Goal: Task Accomplishment & Management: Manage account settings

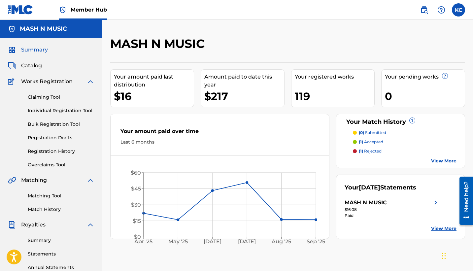
click at [369, 151] on p "(1) rejected" at bounding box center [369, 151] width 23 height 6
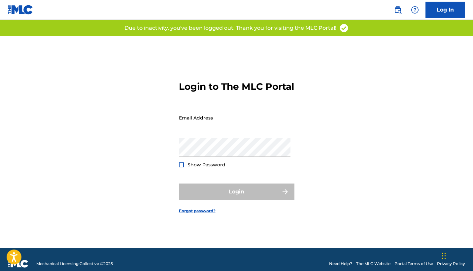
click at [210, 123] on input "Email Address" at bounding box center [234, 117] width 111 height 19
type input "[EMAIL_ADDRESS][DOMAIN_NAME]"
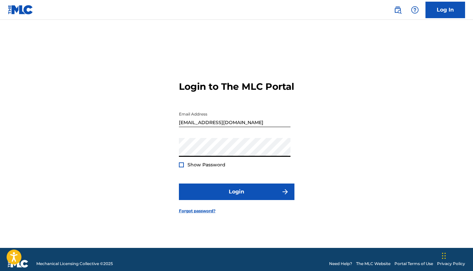
click at [181, 167] on div at bounding box center [181, 164] width 5 height 5
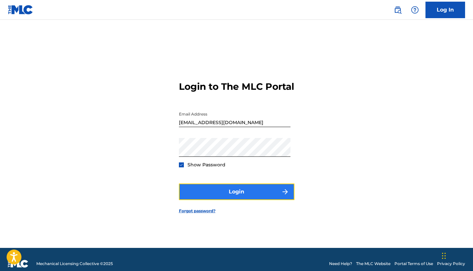
click at [233, 200] on button "Login" at bounding box center [236, 191] width 115 height 16
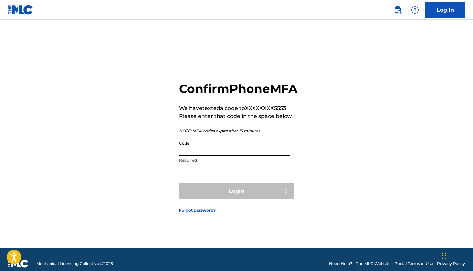
click at [185, 156] on input "Code" at bounding box center [234, 146] width 111 height 19
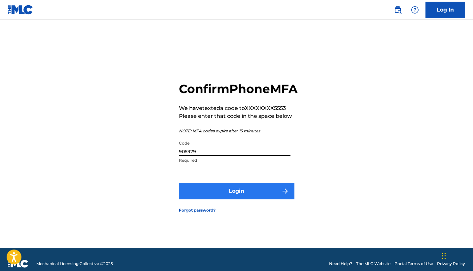
type input "905979"
click at [222, 197] on button "Login" at bounding box center [236, 191] width 115 height 16
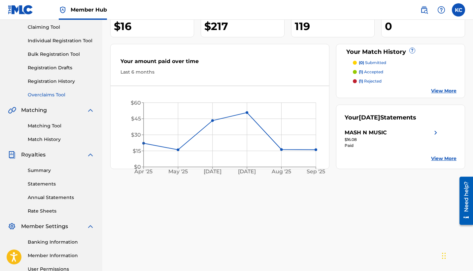
scroll to position [65, 0]
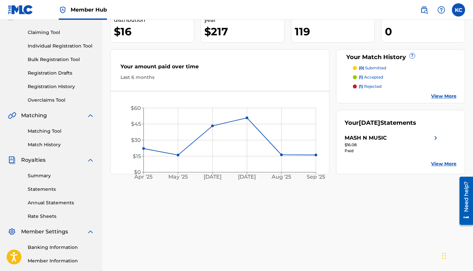
click at [370, 86] on p "(1) rejected" at bounding box center [369, 86] width 23 height 6
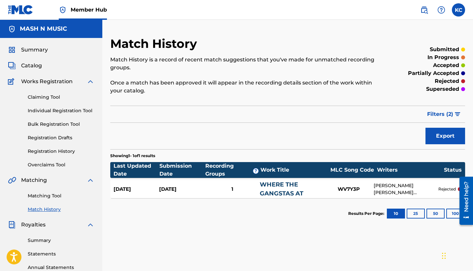
click at [52, 210] on link "Match History" at bounding box center [61, 209] width 67 height 7
click at [50, 207] on link "Match History" at bounding box center [61, 209] width 67 height 7
click at [49, 210] on link "Match History" at bounding box center [61, 209] width 67 height 7
click at [37, 65] on span "Catalog" at bounding box center [31, 66] width 21 height 8
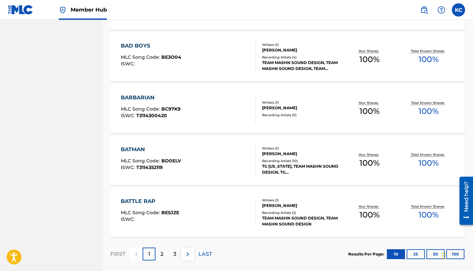
scroll to position [453, 0]
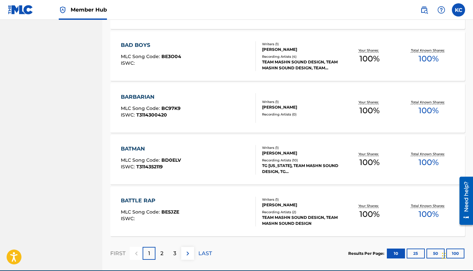
click at [280, 159] on div "Recording Artists ( 10 )" at bounding box center [301, 160] width 78 height 5
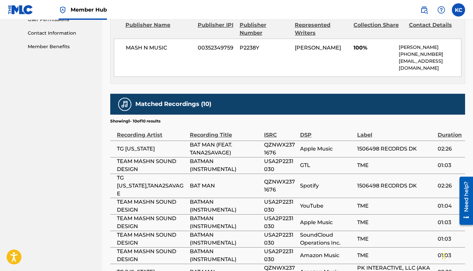
scroll to position [320, 0]
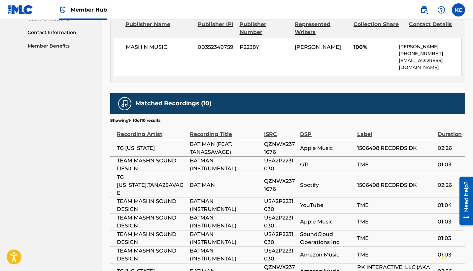
click at [270, 145] on span "QZNWX2371676" at bounding box center [279, 148] width 31 height 14
click at [268, 149] on span "QZNWX2371676" at bounding box center [279, 148] width 31 height 14
click at [269, 149] on span "QZNWX2371676" at bounding box center [279, 148] width 31 height 14
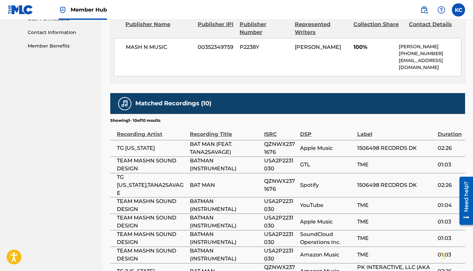
click at [129, 134] on div "Recording Artist" at bounding box center [152, 130] width 70 height 15
drag, startPoint x: 189, startPoint y: 143, endPoint x: 233, endPoint y: 152, distance: 44.4
click at [233, 152] on tr "TG [US_STATE] BAT MAN (FEAT. TANA2SAVAGE) QZNWX2371676 Apple Music 1506498 RECO…" at bounding box center [287, 148] width 355 height 16
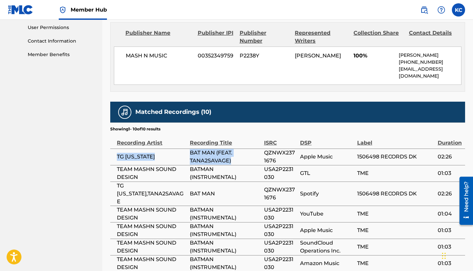
scroll to position [314, 0]
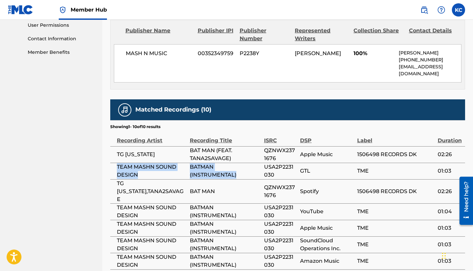
drag, startPoint x: 116, startPoint y: 165, endPoint x: 238, endPoint y: 176, distance: 123.2
click at [238, 176] on tr "TEAM MASHN SOUND DESIGN BATMAN (INSTRUMENTAL) USA2P2231030 GTL TME 01:03" at bounding box center [287, 171] width 355 height 16
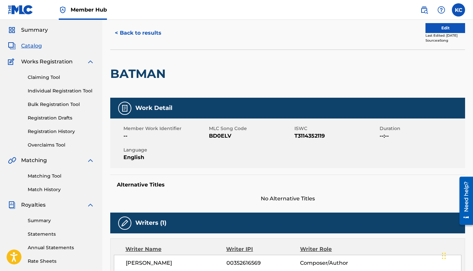
scroll to position [19, 0]
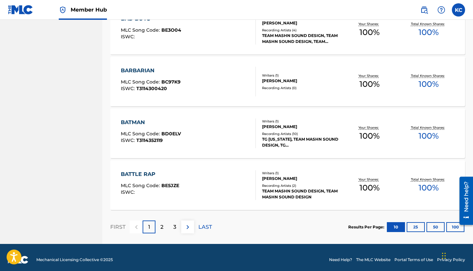
scroll to position [484, 0]
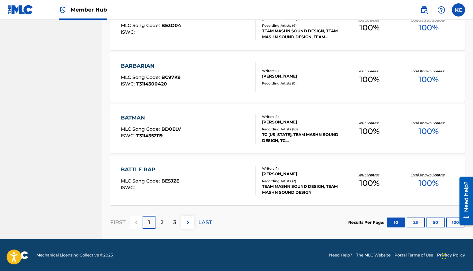
click at [454, 222] on div at bounding box center [463, 200] width 18 height 53
click at [454, 223] on div at bounding box center [463, 200] width 18 height 53
click at [454, 221] on div at bounding box center [463, 200] width 18 height 53
click at [452, 219] on button "100" at bounding box center [455, 222] width 18 height 10
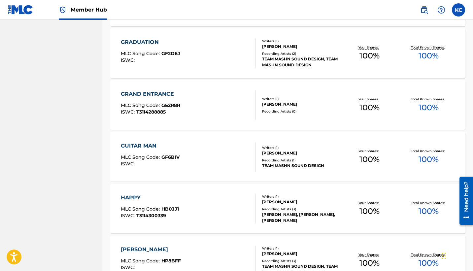
scroll to position [2571, 0]
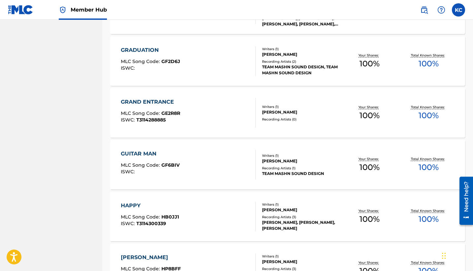
click at [426, 109] on span "100 %" at bounding box center [428, 115] width 20 height 12
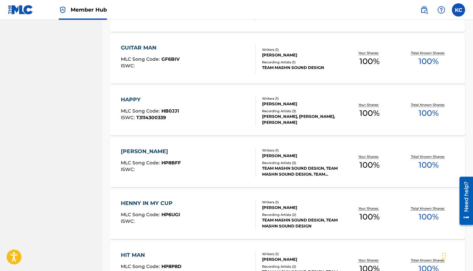
scroll to position [2677, 0]
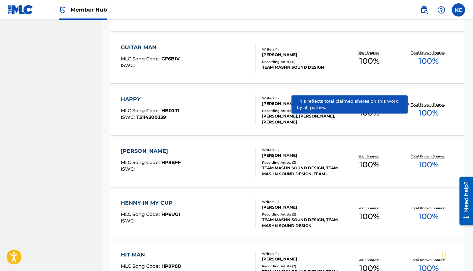
click at [417, 106] on p "Total Known Shares:" at bounding box center [428, 104] width 35 height 5
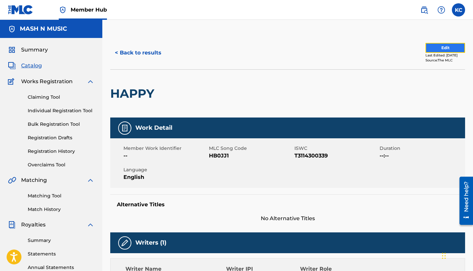
click at [441, 51] on button "Edit" at bounding box center [445, 48] width 40 height 10
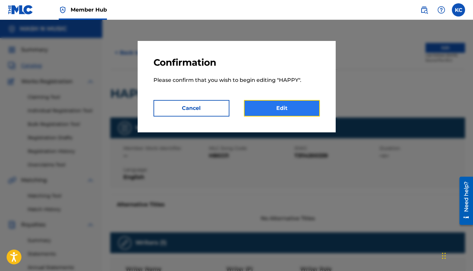
click at [287, 108] on link "Edit" at bounding box center [282, 108] width 76 height 16
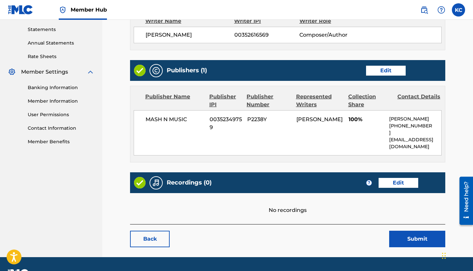
scroll to position [235, 0]
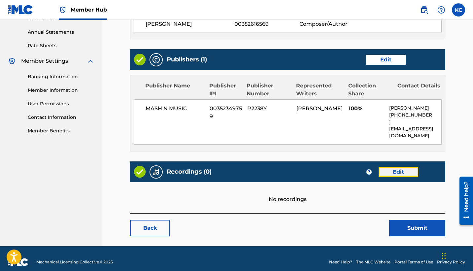
click at [396, 167] on link "Edit" at bounding box center [398, 172] width 40 height 10
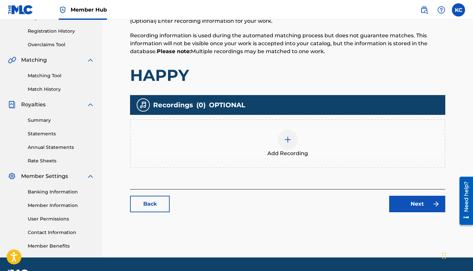
scroll to position [120, 0]
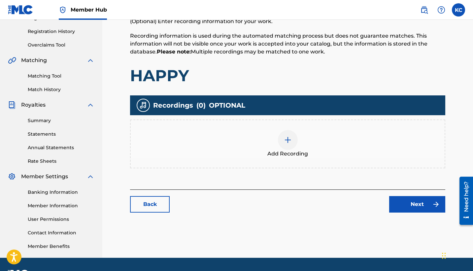
click at [288, 143] on img at bounding box center [288, 140] width 8 height 8
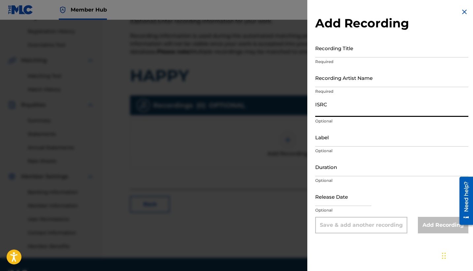
paste input "USA2P2231029"
type input "USA2P2231029"
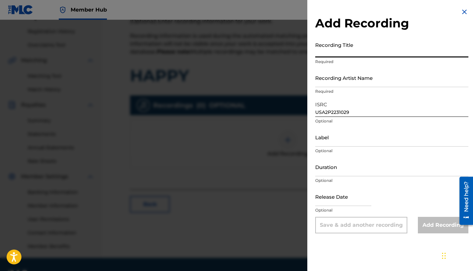
click at [328, 53] on input "Recording Title" at bounding box center [391, 48] width 153 height 19
type input "HAPPY"
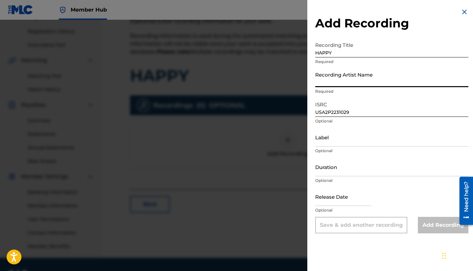
click at [329, 79] on input "Recording Artist Name" at bounding box center [391, 77] width 153 height 19
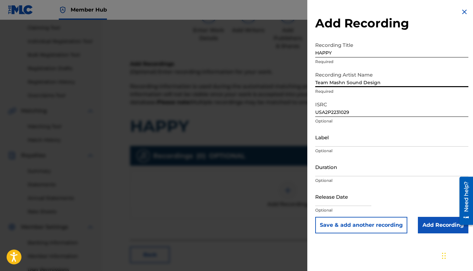
scroll to position [68, 0]
type input "Team Mashn Sound Design"
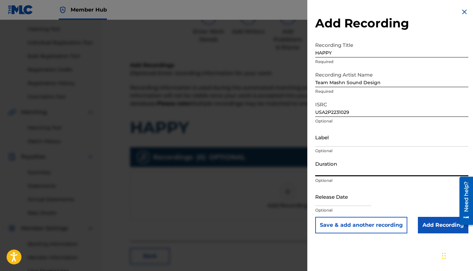
click at [336, 169] on input "Duration" at bounding box center [391, 166] width 153 height 19
type input "01:11"
click at [327, 142] on input "Label" at bounding box center [391, 137] width 153 height 19
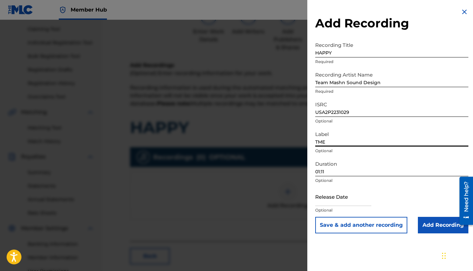
type input "TME"
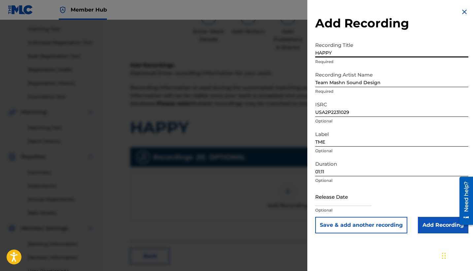
click at [333, 53] on input "HAPPY" at bounding box center [391, 48] width 153 height 19
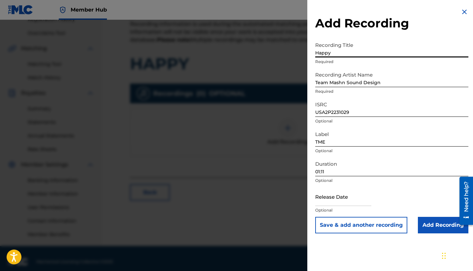
scroll to position [138, 0]
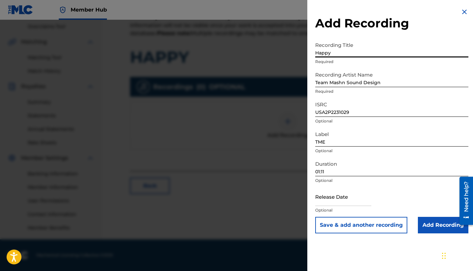
type input "Happy"
click at [329, 199] on input "text" at bounding box center [343, 196] width 56 height 19
select select "8"
select select "2025"
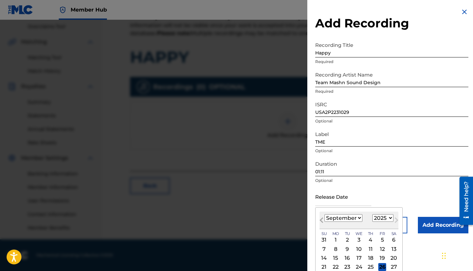
click at [322, 220] on span "Previous Month" at bounding box center [322, 221] width 0 height 10
select select "6"
click at [389, 217] on select "1899 1900 1901 1902 1903 1904 1905 1906 1907 1908 1909 1910 1911 1912 1913 1914…" at bounding box center [382, 218] width 21 height 8
select select "2022"
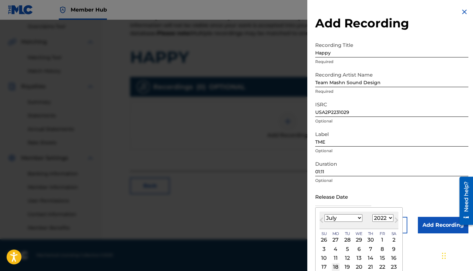
click at [335, 263] on div "18" at bounding box center [335, 267] width 8 height 8
type input "[DATE]"
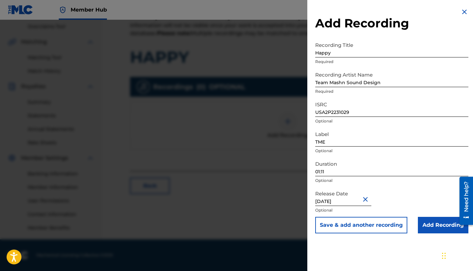
click at [426, 236] on div "Add Recording Recording Title Happy Required Recording Artist Name Team Mashn S…" at bounding box center [391, 120] width 169 height 241
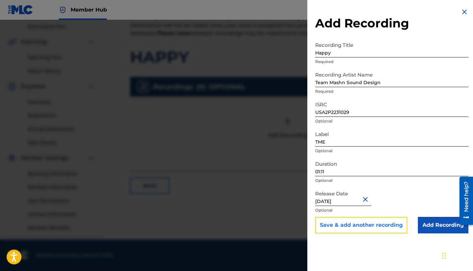
click at [387, 227] on button "Save & add another recording" at bounding box center [361, 225] width 92 height 16
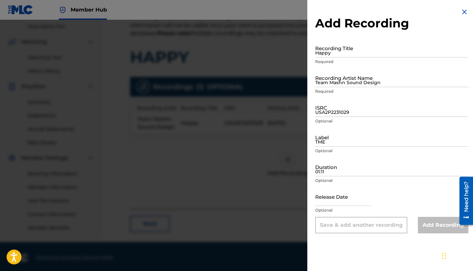
click at [461, 11] on img at bounding box center [464, 12] width 8 height 8
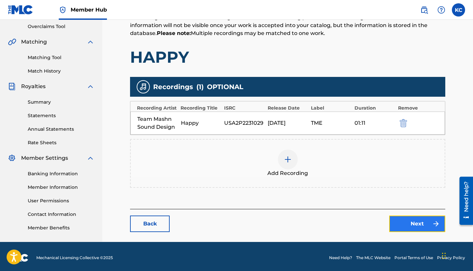
click at [415, 224] on link "Next" at bounding box center [417, 223] width 56 height 16
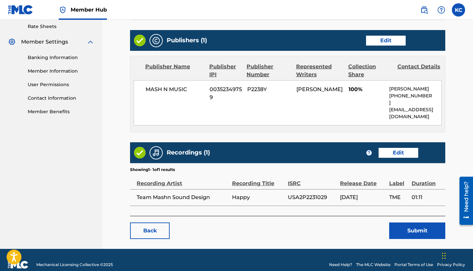
scroll to position [257, 0]
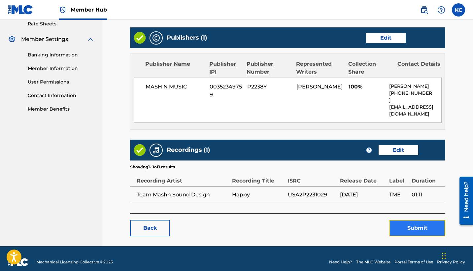
click at [414, 223] on button "Submit" at bounding box center [417, 228] width 56 height 16
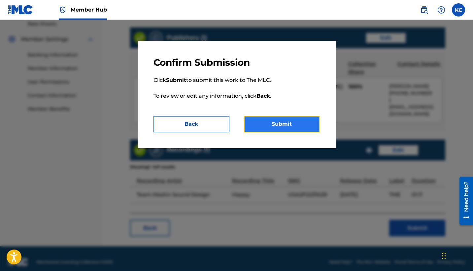
click at [300, 125] on button "Submit" at bounding box center [282, 124] width 76 height 16
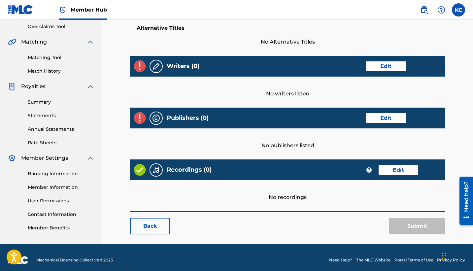
scroll to position [143, 0]
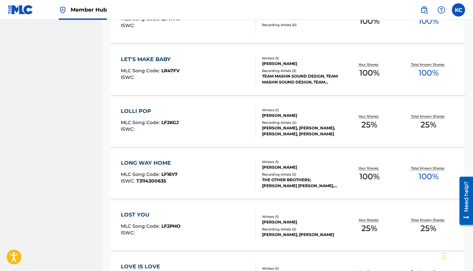
scroll to position [3496, 0]
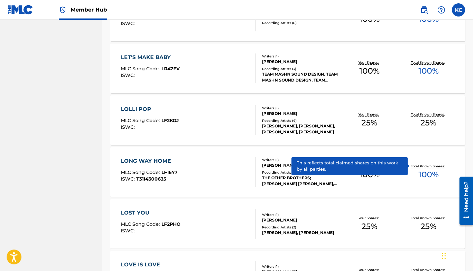
click at [425, 166] on p "Total Known Shares:" at bounding box center [428, 166] width 35 height 5
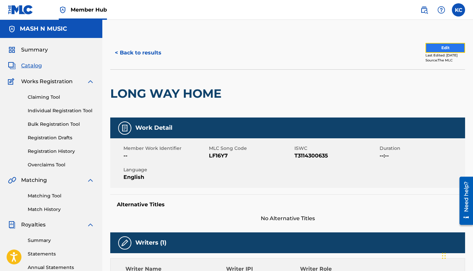
click at [435, 47] on button "Edit" at bounding box center [445, 48] width 40 height 10
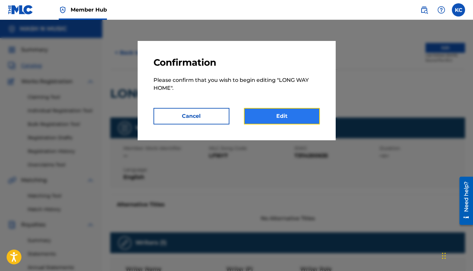
click at [300, 115] on link "Edit" at bounding box center [282, 116] width 76 height 16
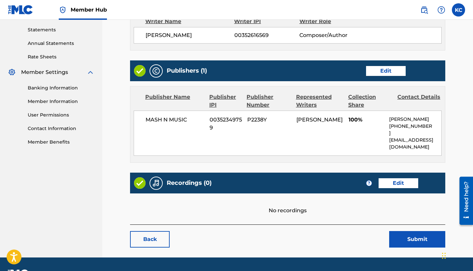
scroll to position [235, 0]
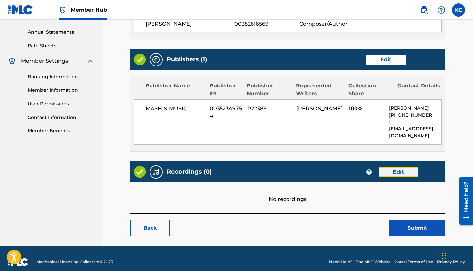
click at [392, 167] on link "Edit" at bounding box center [398, 172] width 40 height 10
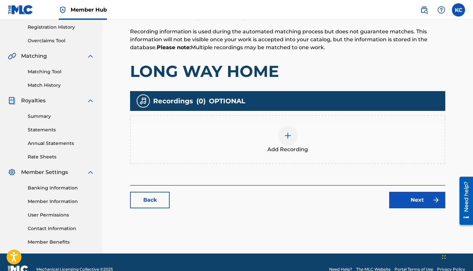
scroll to position [125, 0]
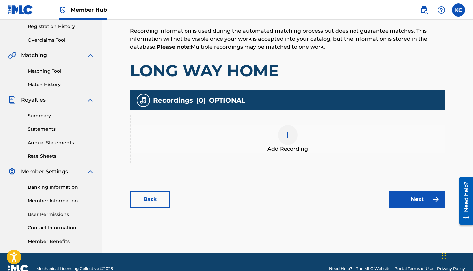
click at [288, 138] on img at bounding box center [288, 135] width 8 height 8
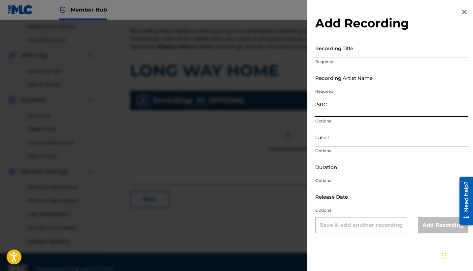
click at [330, 109] on input "ISRC" at bounding box center [391, 107] width 153 height 19
paste input "USA2P2231027"
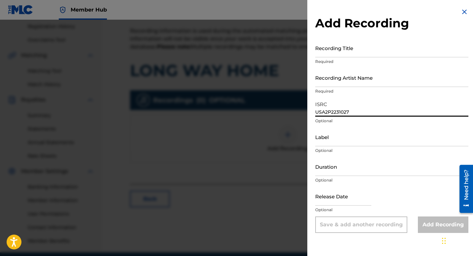
type input "USA2P2231027"
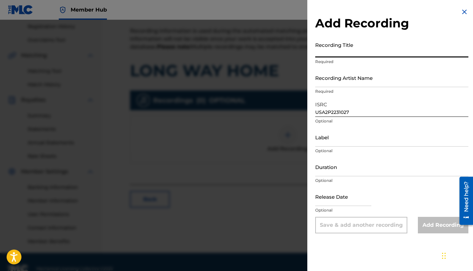
paste input "Long Way Home"
type input "Long Way Home"
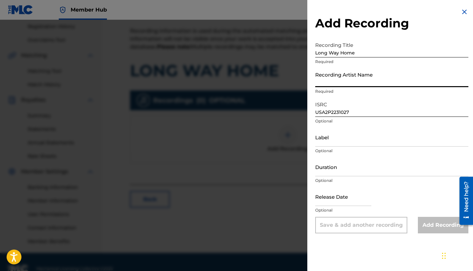
click at [329, 80] on input "Recording Artist Name" at bounding box center [391, 77] width 153 height 19
click at [329, 79] on input "Recording Artist Name" at bounding box center [391, 77] width 153 height 19
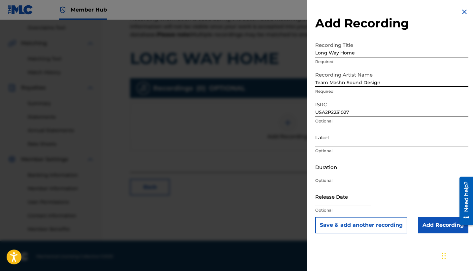
scroll to position [138, 0]
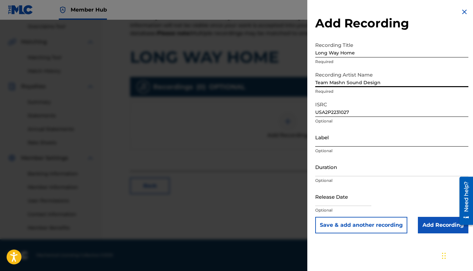
type input "Team Mashn Sound Design"
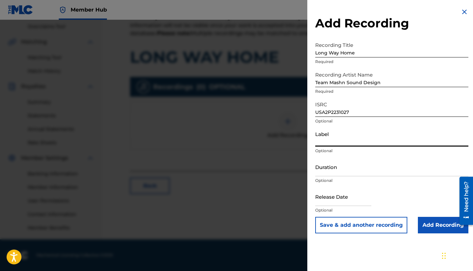
click at [336, 138] on input "Label" at bounding box center [391, 137] width 153 height 19
type input "TME"
click at [322, 171] on input "Duration" at bounding box center [391, 166] width 153 height 19
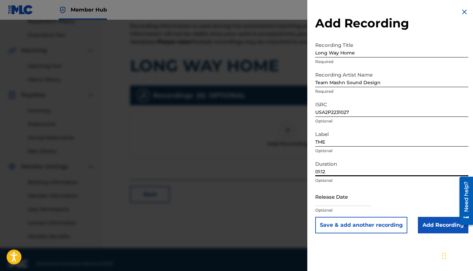
scroll to position [134, 0]
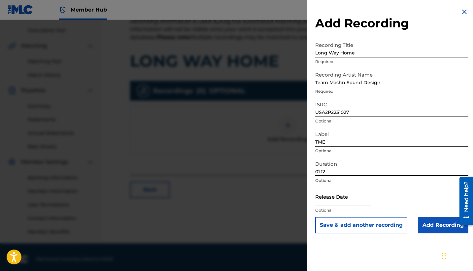
type input "01:12"
click at [324, 200] on input "text" at bounding box center [343, 196] width 56 height 19
select select "8"
select select "2025"
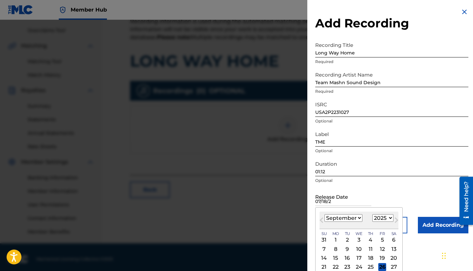
type input "[DATE]"
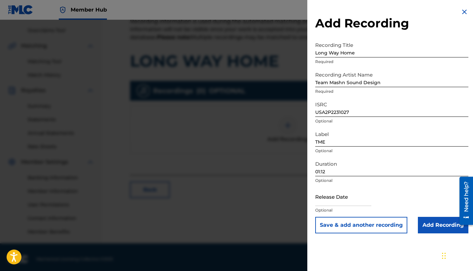
click at [409, 191] on div "Release Date Optional" at bounding box center [391, 202] width 153 height 30
click at [329, 208] on p "Optional" at bounding box center [391, 210] width 153 height 6
select select "8"
select select "2025"
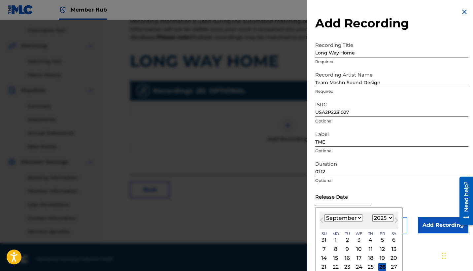
click at [332, 203] on input "text" at bounding box center [343, 196] width 56 height 19
click at [319, 221] on button "Previous Month" at bounding box center [321, 221] width 11 height 11
select select "6"
click at [381, 255] on div "18" at bounding box center [382, 258] width 8 height 8
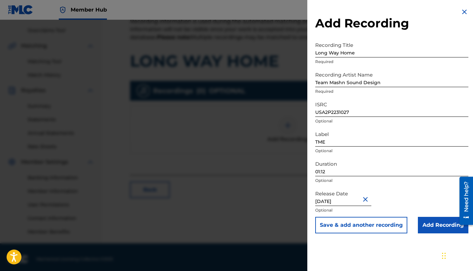
type input "[DATE]"
click at [394, 199] on div "Release Date [DATE] Optional" at bounding box center [391, 202] width 153 height 30
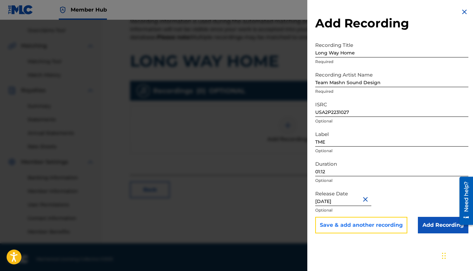
click at [374, 227] on button "Save & add another recording" at bounding box center [361, 225] width 92 height 16
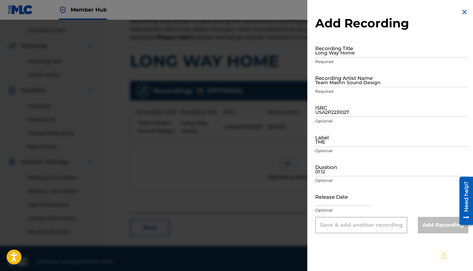
click at [460, 9] on img at bounding box center [464, 12] width 8 height 8
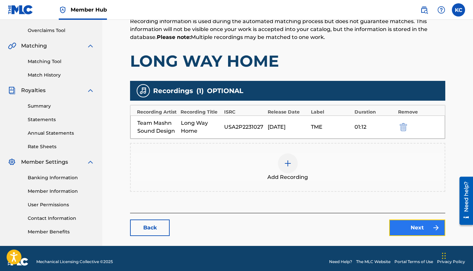
click at [404, 230] on link "Next" at bounding box center [417, 227] width 56 height 16
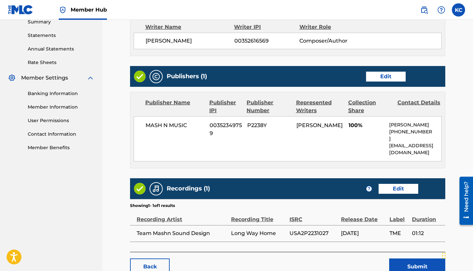
scroll to position [244, 0]
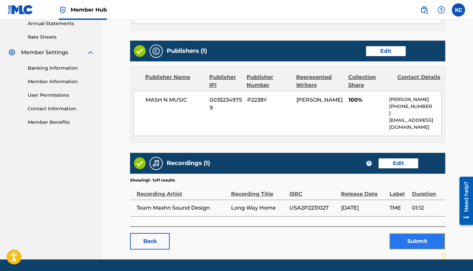
click at [410, 235] on button "Submit" at bounding box center [417, 241] width 56 height 16
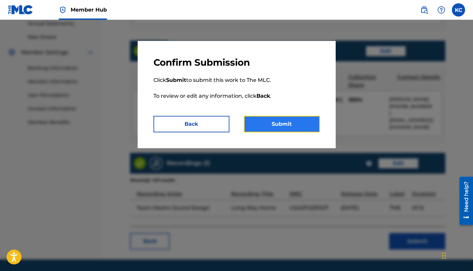
click at [312, 124] on button "Submit" at bounding box center [282, 124] width 76 height 16
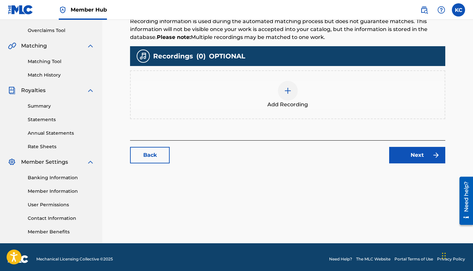
scroll to position [143, 0]
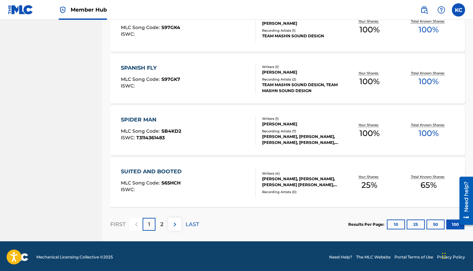
scroll to position [5144, 0]
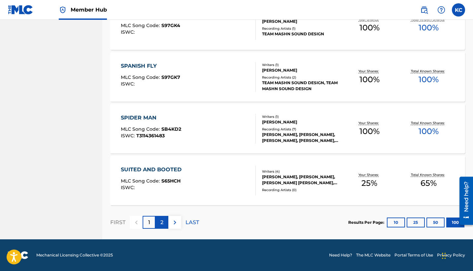
click at [161, 221] on p "2" at bounding box center [161, 222] width 3 height 8
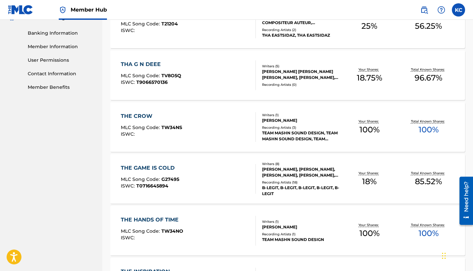
scroll to position [279, 0]
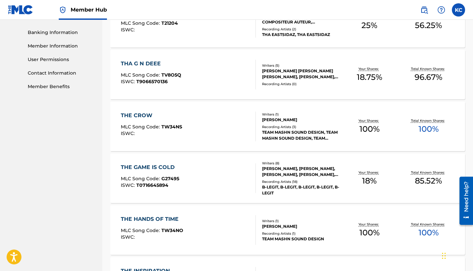
click at [381, 188] on div "Your Shares: 18 %" at bounding box center [369, 178] width 59 height 20
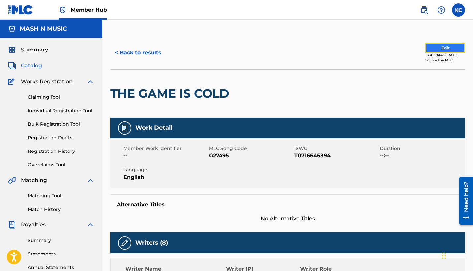
click at [438, 46] on button "Edit" at bounding box center [445, 48] width 40 height 10
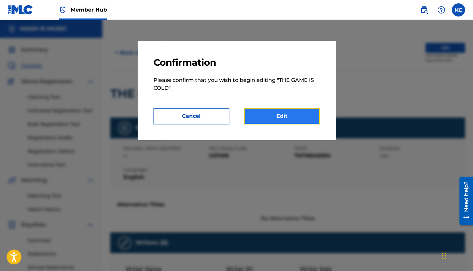
click at [298, 113] on link "Edit" at bounding box center [282, 116] width 76 height 16
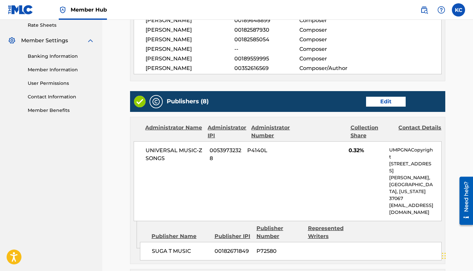
scroll to position [256, 0]
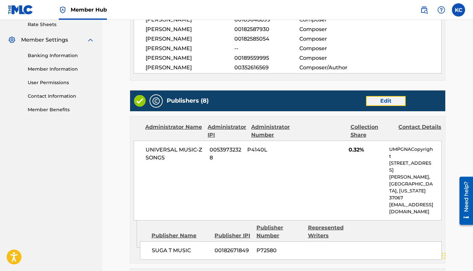
click at [387, 99] on link "Edit" at bounding box center [386, 101] width 40 height 10
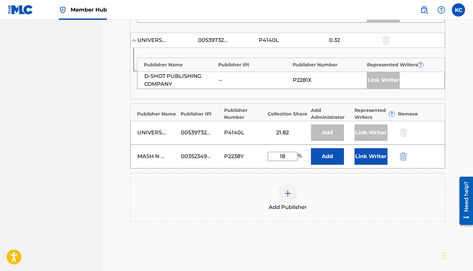
scroll to position [524, 0]
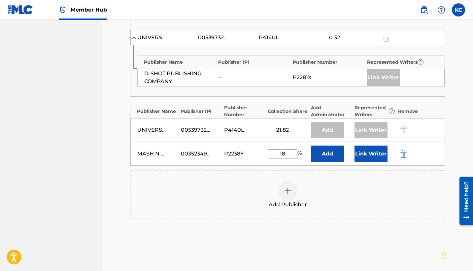
click at [286, 153] on input "18" at bounding box center [282, 153] width 30 height 9
type input "1"
type input "25"
click at [366, 157] on button "Link Writer" at bounding box center [370, 153] width 33 height 16
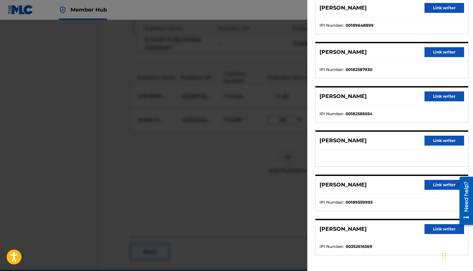
scroll to position [560, 0]
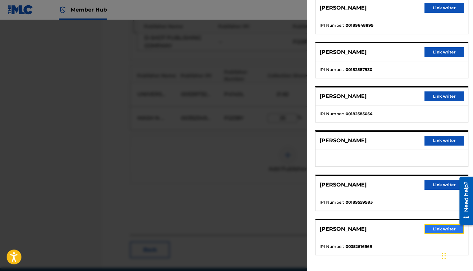
click at [436, 230] on button "Link writer" at bounding box center [444, 229] width 40 height 10
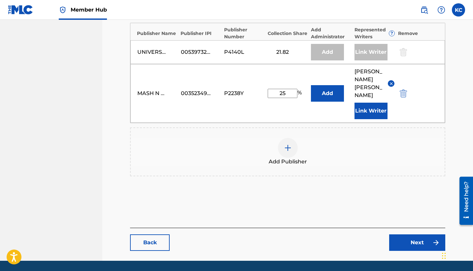
scroll to position [607, 0]
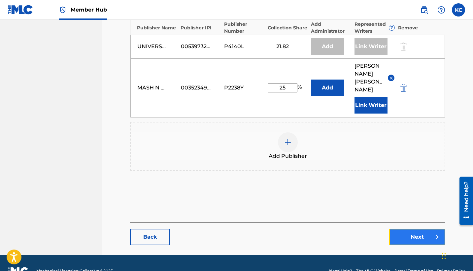
click at [407, 229] on link "Next" at bounding box center [417, 237] width 56 height 16
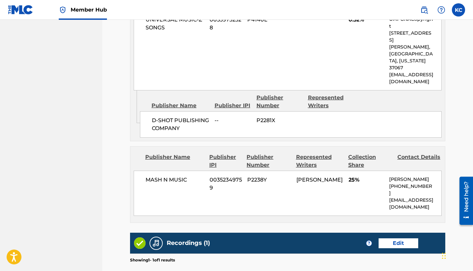
scroll to position [1261, 0]
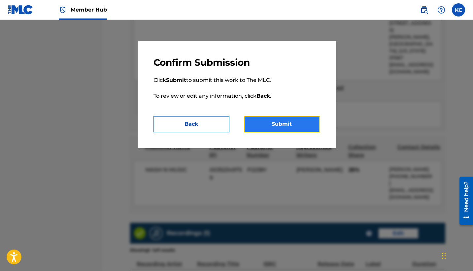
click at [283, 124] on button "Submit" at bounding box center [282, 124] width 76 height 16
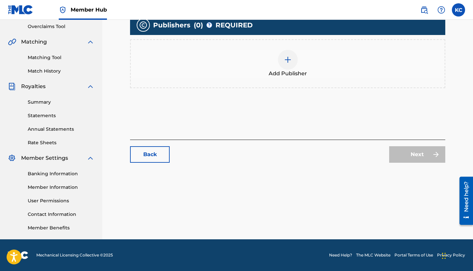
scroll to position [138, 0]
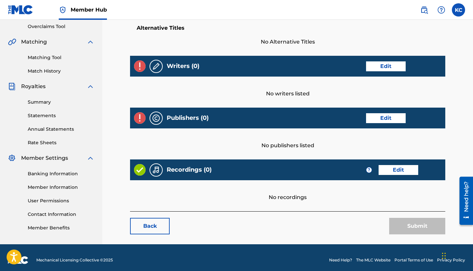
scroll to position [143, 0]
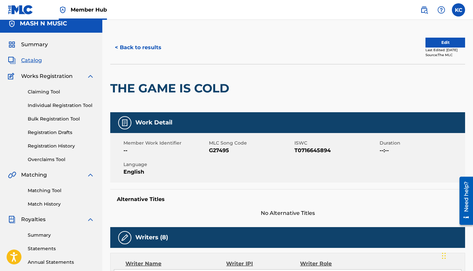
scroll to position [5, 0]
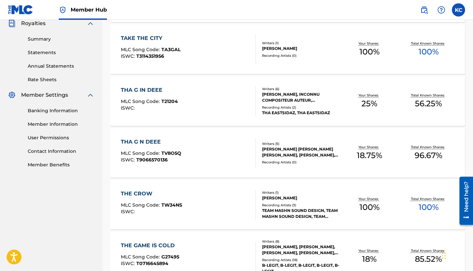
scroll to position [203, 0]
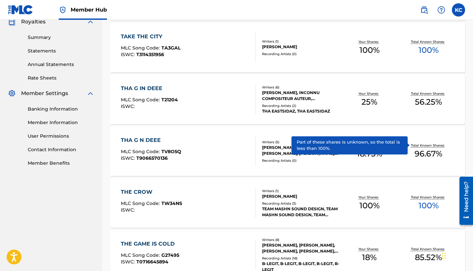
click at [421, 146] on p "Total Known Shares:" at bounding box center [428, 145] width 35 height 5
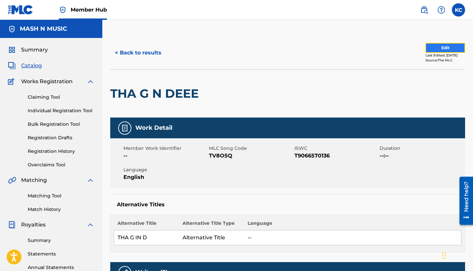
click at [436, 45] on button "Edit" at bounding box center [445, 48] width 40 height 10
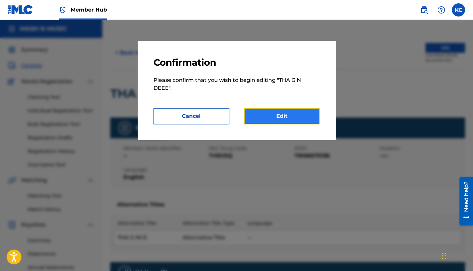
click at [301, 113] on link "Edit" at bounding box center [282, 116] width 76 height 16
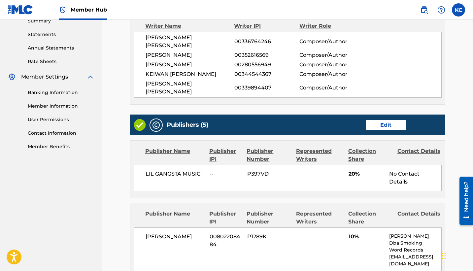
scroll to position [218, 0]
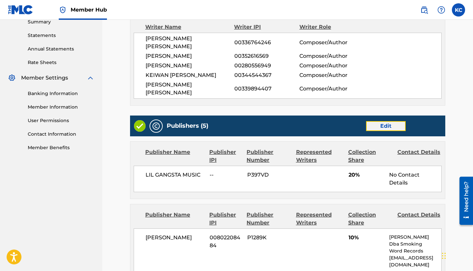
click at [390, 121] on link "Edit" at bounding box center [386, 126] width 40 height 10
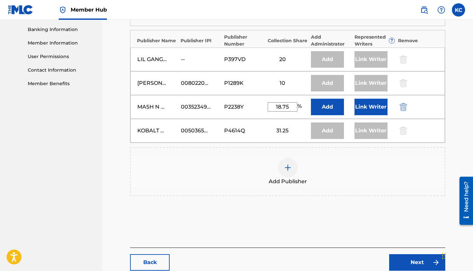
scroll to position [280, 0]
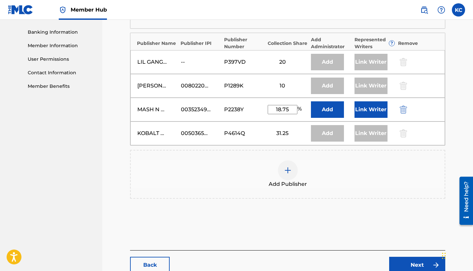
click at [288, 105] on input "18.75" at bounding box center [282, 109] width 30 height 9
type input "1"
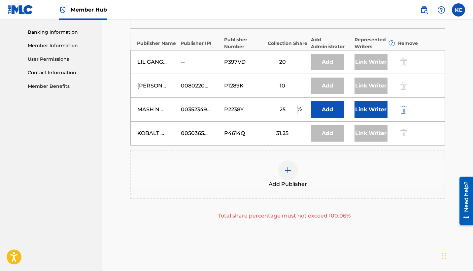
click at [353, 160] on div "Add Publisher" at bounding box center [288, 174] width 314 height 28
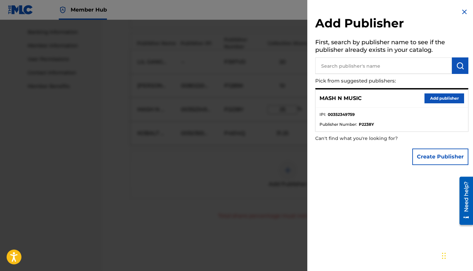
click at [285, 149] on div at bounding box center [236, 155] width 473 height 271
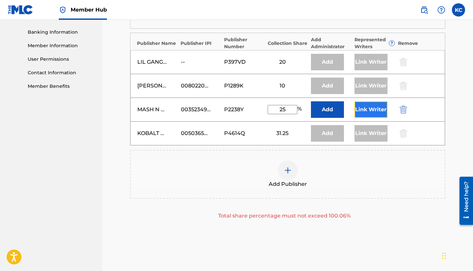
click at [370, 106] on button "Link Writer" at bounding box center [370, 109] width 33 height 16
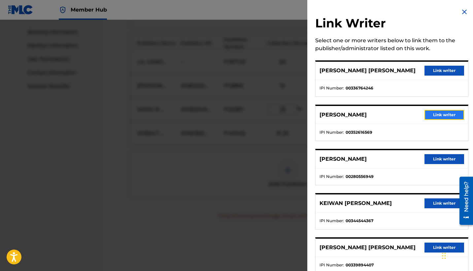
click at [436, 114] on button "Link writer" at bounding box center [444, 115] width 40 height 10
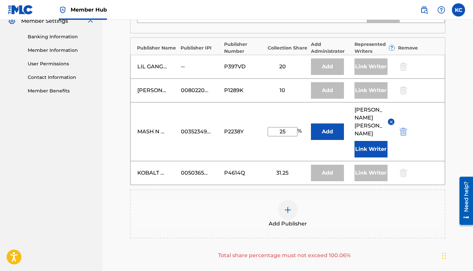
scroll to position [274, 0]
click at [285, 128] on input "25" at bounding box center [282, 132] width 30 height 9
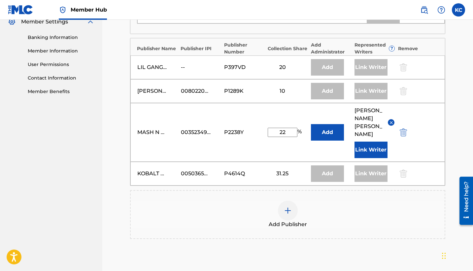
type input "22"
click at [345, 201] on div "Add Publisher" at bounding box center [288, 215] width 314 height 28
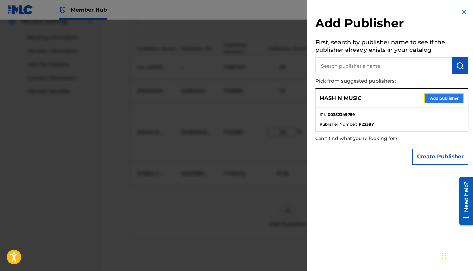
click at [436, 99] on button "Add publisher" at bounding box center [444, 98] width 40 height 10
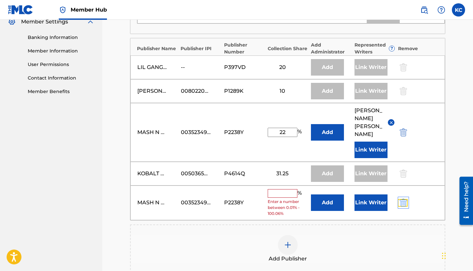
click at [403, 199] on img "submit" at bounding box center [402, 203] width 7 height 8
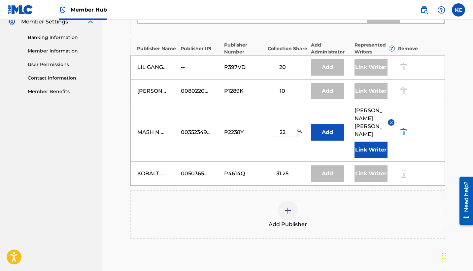
scroll to position [335, 0]
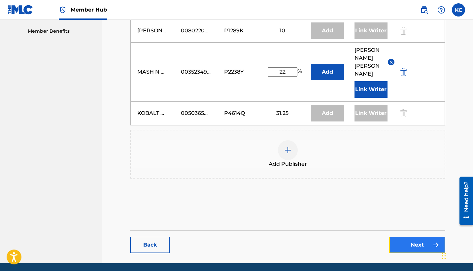
click at [409, 236] on link "Next" at bounding box center [417, 244] width 56 height 16
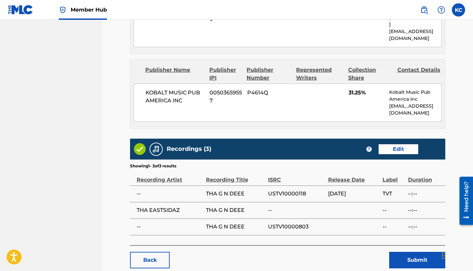
scroll to position [704, 0]
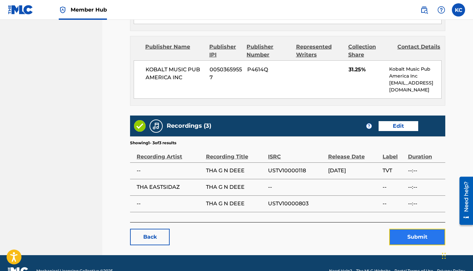
click at [420, 229] on button "Submit" at bounding box center [417, 237] width 56 height 16
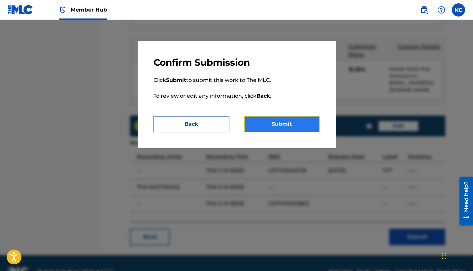
click at [290, 125] on button "Submit" at bounding box center [282, 124] width 76 height 16
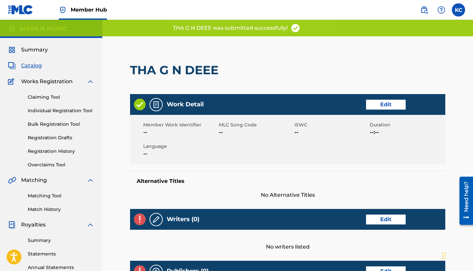
scroll to position [213, 0]
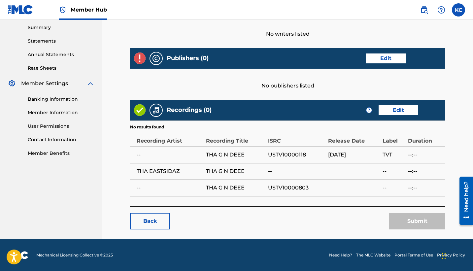
scroll to position [138, 0]
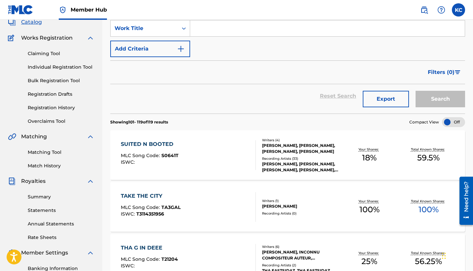
scroll to position [44, 0]
click at [302, 153] on div "[PERSON_NAME], [PERSON_NAME], [PERSON_NAME], [PERSON_NAME]" at bounding box center [301, 148] width 78 height 12
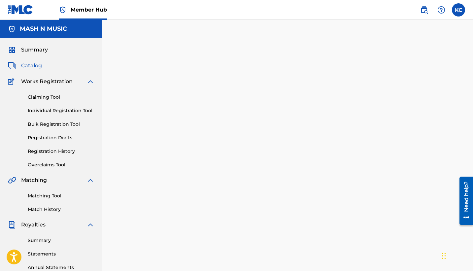
click at [302, 153] on div at bounding box center [287, 206] width 370 height 341
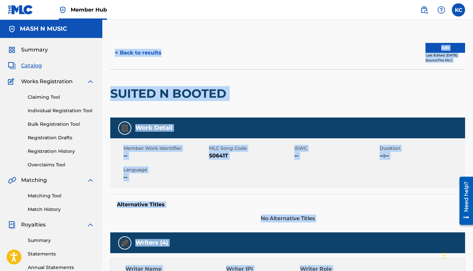
click at [386, 95] on div "SUITED N BOOTED" at bounding box center [287, 93] width 355 height 48
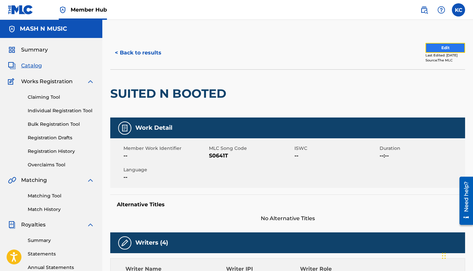
click at [439, 47] on button "Edit" at bounding box center [445, 48] width 40 height 10
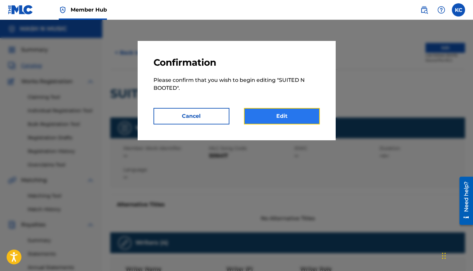
click at [303, 115] on link "Edit" at bounding box center [282, 116] width 76 height 16
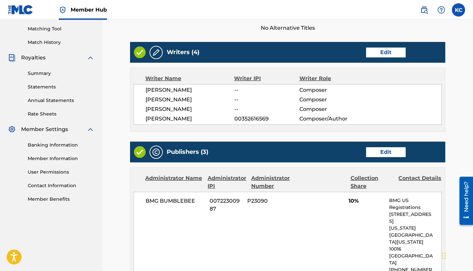
scroll to position [156, 0]
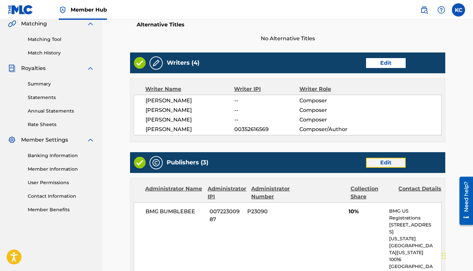
click at [389, 163] on link "Edit" at bounding box center [386, 163] width 40 height 10
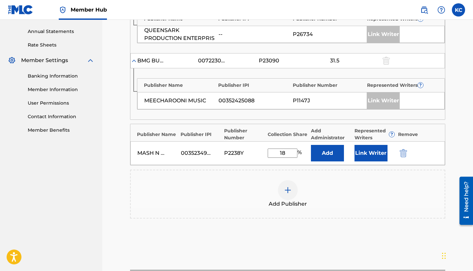
scroll to position [237, 0]
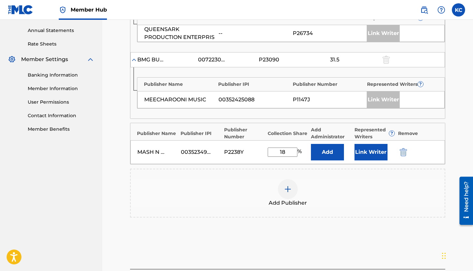
click at [284, 151] on input "18" at bounding box center [282, 151] width 30 height 9
type input "1"
type input "25"
click at [310, 178] on div "Add Publisher" at bounding box center [287, 193] width 315 height 49
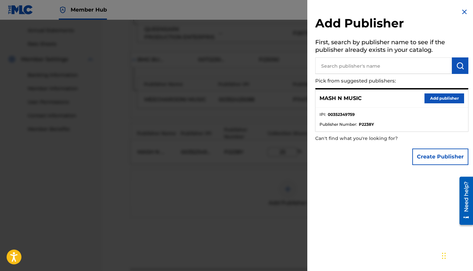
click at [301, 182] on div at bounding box center [236, 155] width 473 height 271
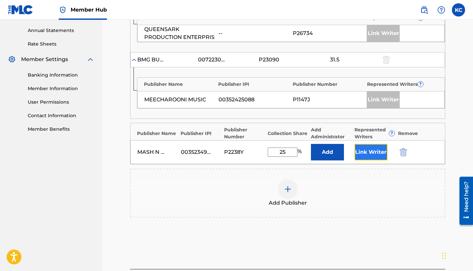
click at [364, 155] on button "Link Writer" at bounding box center [370, 152] width 33 height 16
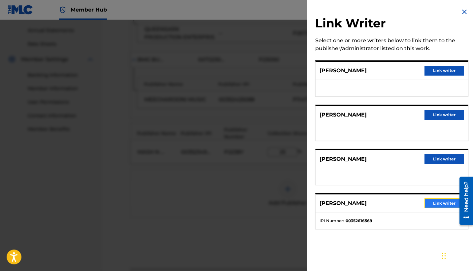
click at [435, 205] on button "Link writer" at bounding box center [444, 203] width 40 height 10
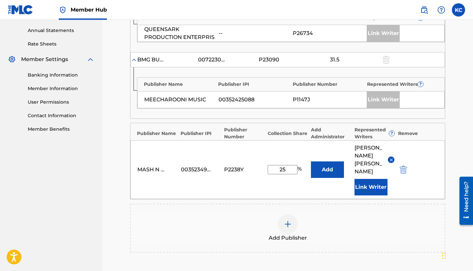
click at [388, 218] on div "Add Publisher" at bounding box center [288, 228] width 314 height 28
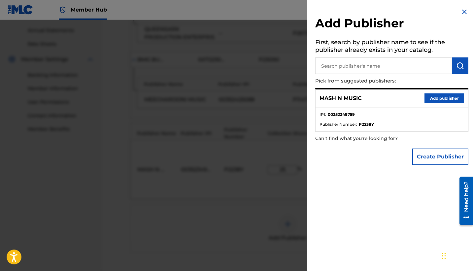
click at [280, 205] on div at bounding box center [236, 155] width 473 height 271
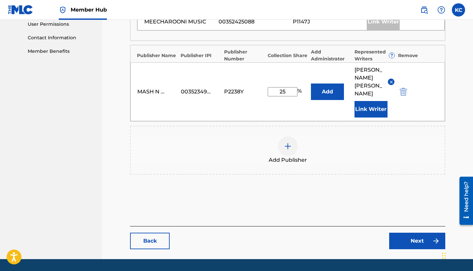
scroll to position [315, 0]
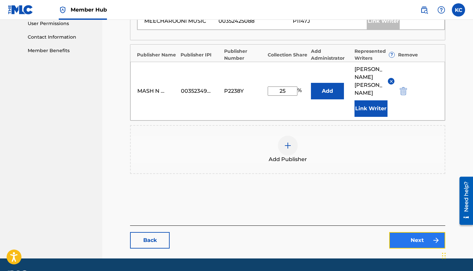
click at [416, 232] on link "Next" at bounding box center [417, 240] width 56 height 16
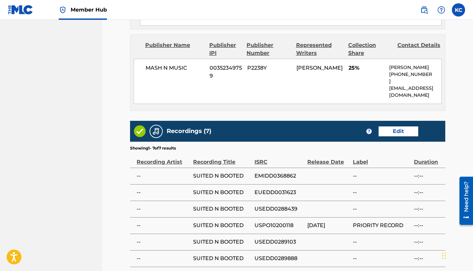
scroll to position [694, 0]
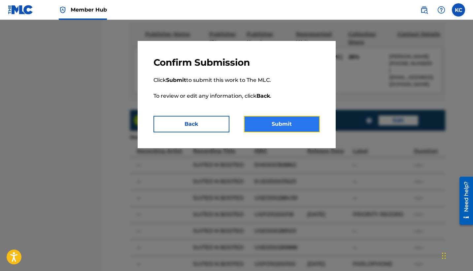
click at [267, 126] on button "Submit" at bounding box center [282, 124] width 76 height 16
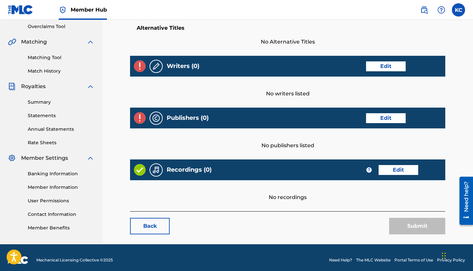
scroll to position [143, 0]
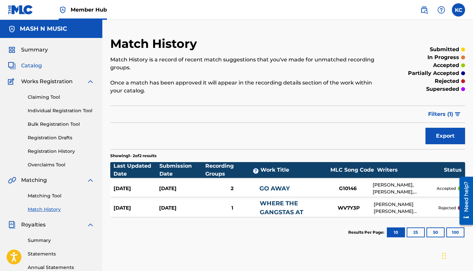
click at [30, 65] on span "Catalog" at bounding box center [31, 66] width 21 height 8
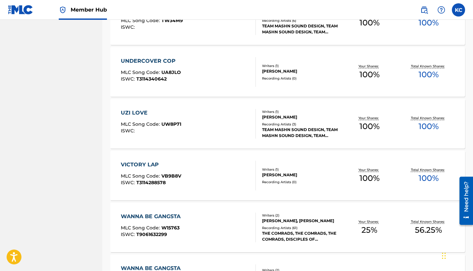
scroll to position [950, 0]
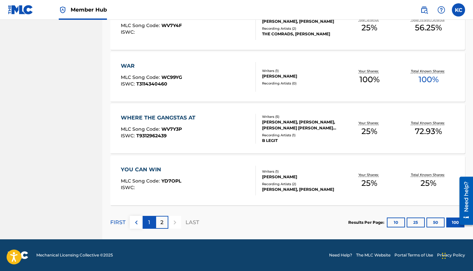
click at [149, 222] on p "1" at bounding box center [149, 222] width 2 height 8
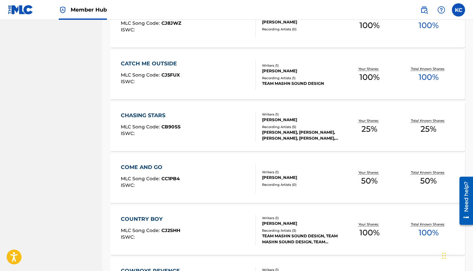
scroll to position [1110, 0]
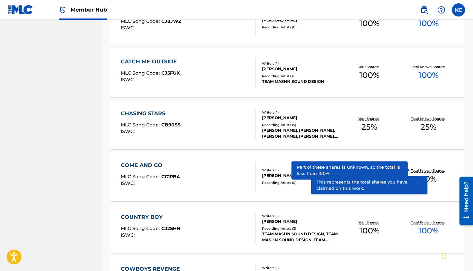
click at [426, 170] on p "Total Known Shares:" at bounding box center [428, 170] width 35 height 5
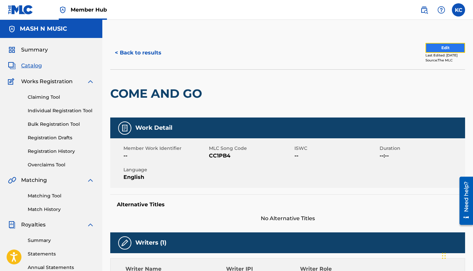
click at [434, 48] on button "Edit" at bounding box center [445, 48] width 40 height 10
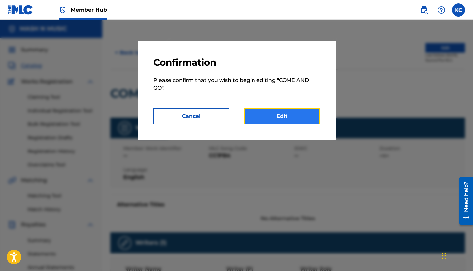
click at [307, 112] on link "Edit" at bounding box center [282, 116] width 76 height 16
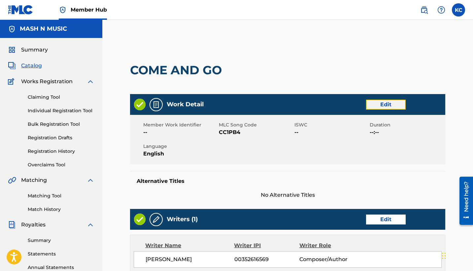
click at [372, 104] on link "Edit" at bounding box center [386, 105] width 40 height 10
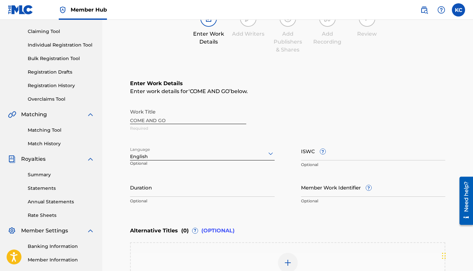
scroll to position [66, 0]
click at [151, 189] on input "Duration" at bounding box center [202, 186] width 144 height 19
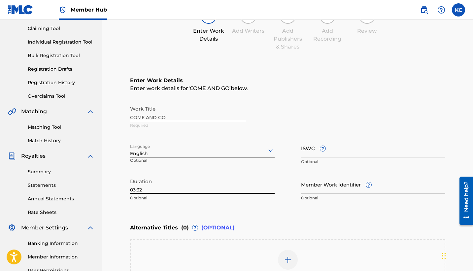
scroll to position [69, 0]
type input "03:32"
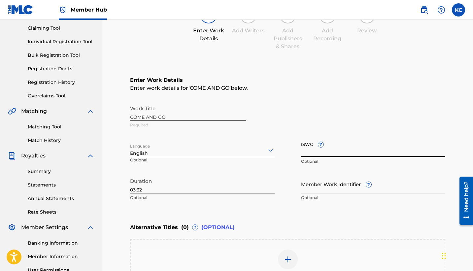
paste input "T-914.999.609-8"
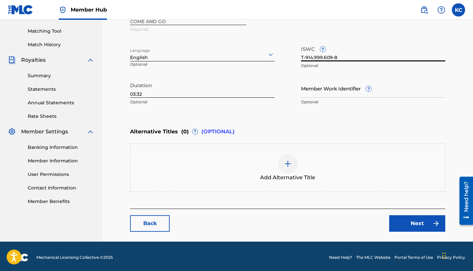
scroll to position [167, 0]
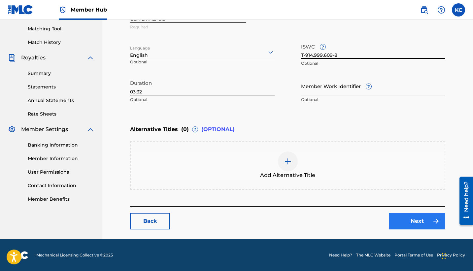
type input "T-914.999.609-8"
click at [407, 222] on link "Next" at bounding box center [417, 221] width 56 height 16
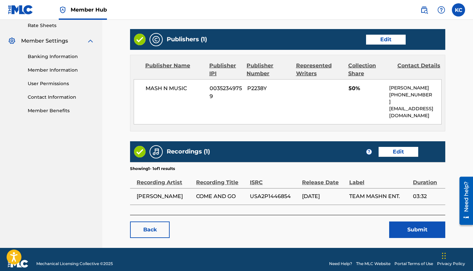
scroll to position [257, 0]
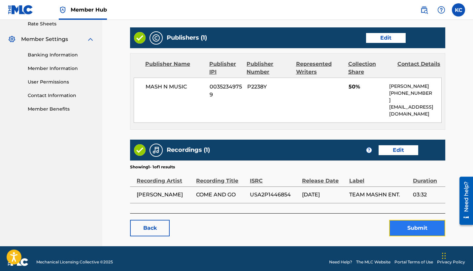
click at [418, 222] on button "Submit" at bounding box center [417, 228] width 56 height 16
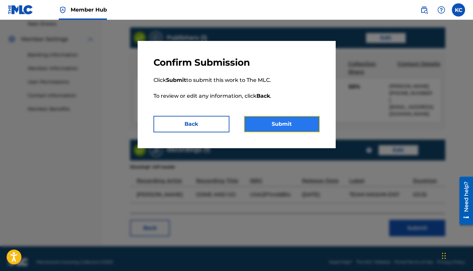
click at [297, 124] on button "Submit" at bounding box center [282, 124] width 76 height 16
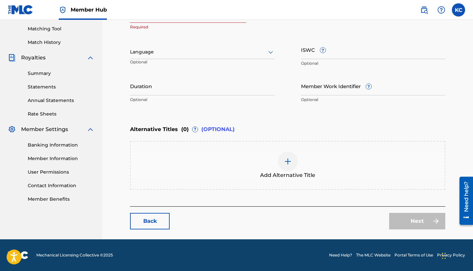
scroll to position [167, 0]
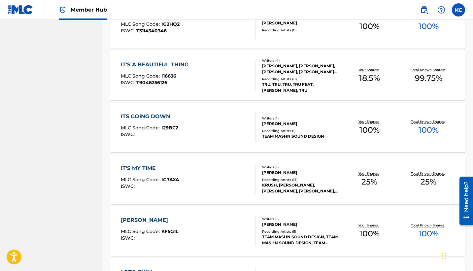
scroll to position [3179, 0]
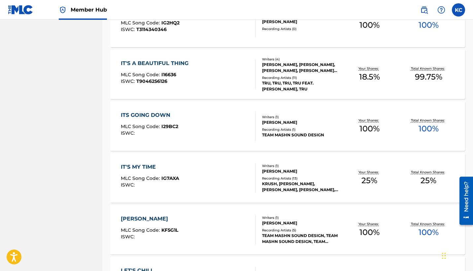
click at [427, 71] on span "99.75 %" at bounding box center [428, 77] width 27 height 12
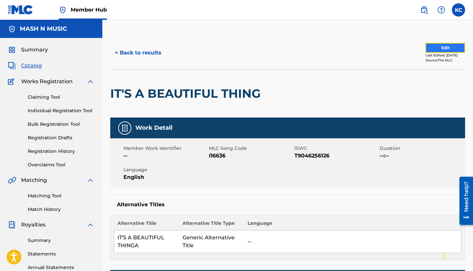
click at [429, 47] on button "Edit" at bounding box center [445, 48] width 40 height 10
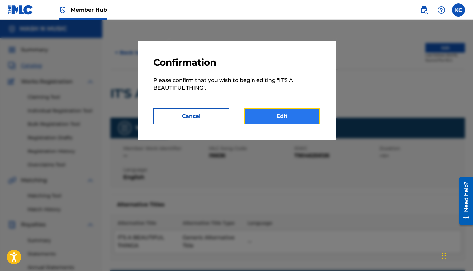
click at [287, 118] on link "Edit" at bounding box center [282, 116] width 76 height 16
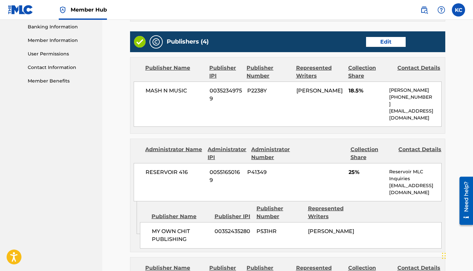
scroll to position [273, 0]
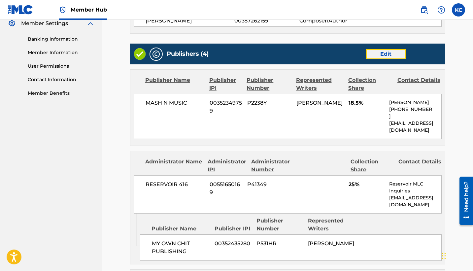
click at [384, 49] on link "Edit" at bounding box center [386, 54] width 40 height 10
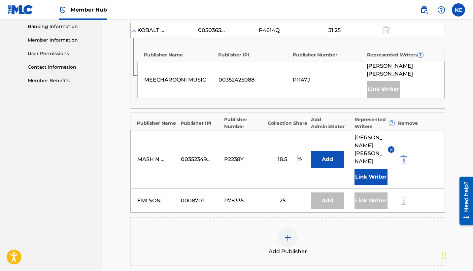
scroll to position [288, 0]
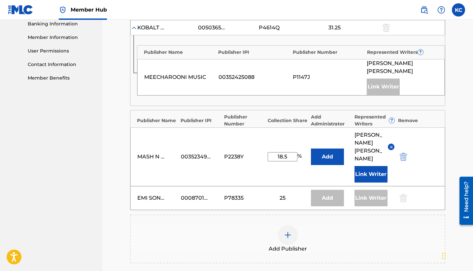
click at [288, 152] on input "18.5" at bounding box center [282, 156] width 30 height 9
type input "1"
click at [316, 225] on div "Add Publisher" at bounding box center [288, 239] width 314 height 28
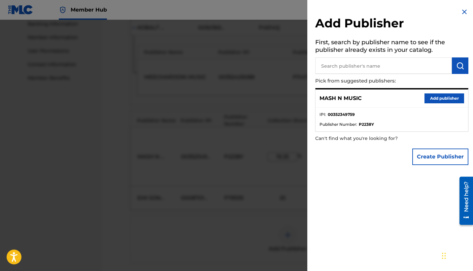
click at [268, 200] on div at bounding box center [236, 155] width 473 height 271
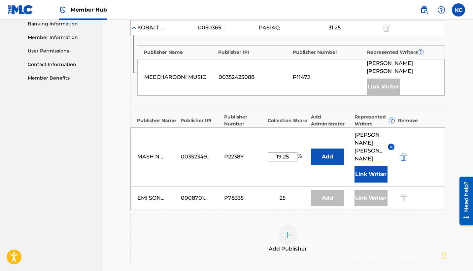
click at [289, 152] on input "19.25" at bounding box center [282, 156] width 30 height 9
type input "1"
type input "18.75"
click at [372, 166] on button "Link Writer" at bounding box center [370, 174] width 33 height 16
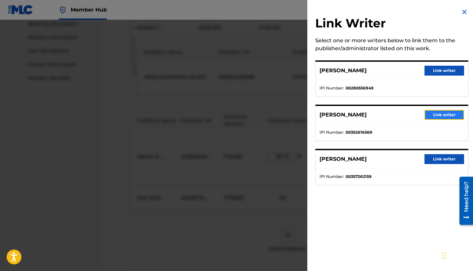
click at [437, 115] on button "Link writer" at bounding box center [444, 115] width 40 height 10
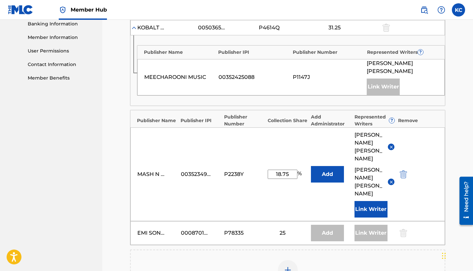
click at [391, 179] on img at bounding box center [391, 181] width 5 height 5
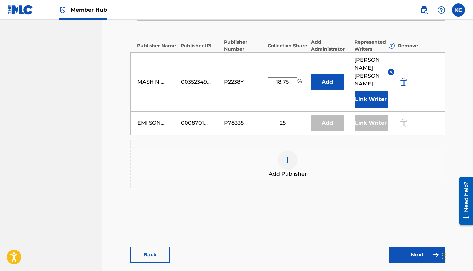
scroll to position [365, 0]
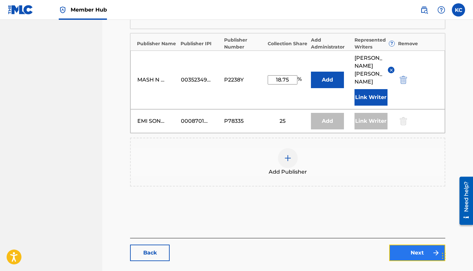
click at [416, 244] on link "Next" at bounding box center [417, 252] width 56 height 16
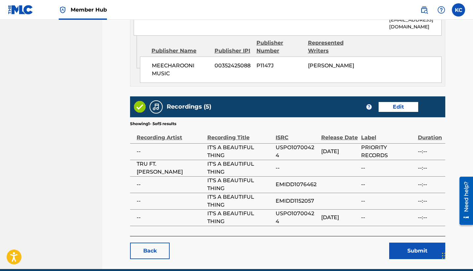
scroll to position [765, 0]
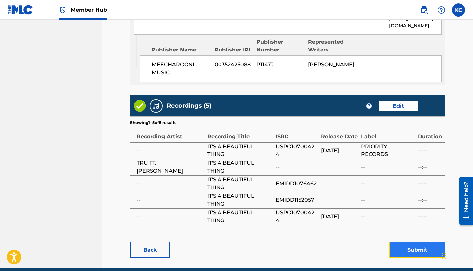
click at [405, 241] on button "Submit" at bounding box center [417, 249] width 56 height 16
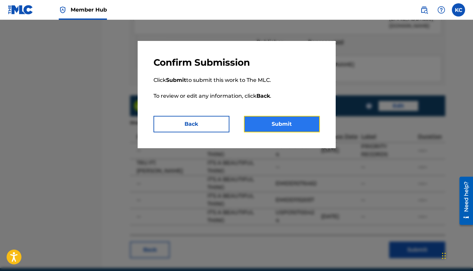
click at [279, 125] on button "Submit" at bounding box center [282, 124] width 76 height 16
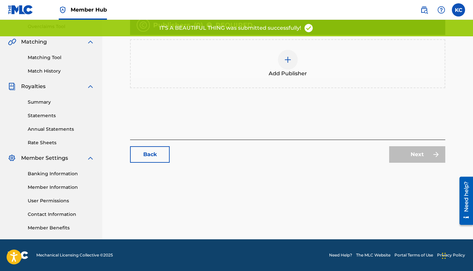
scroll to position [143, 0]
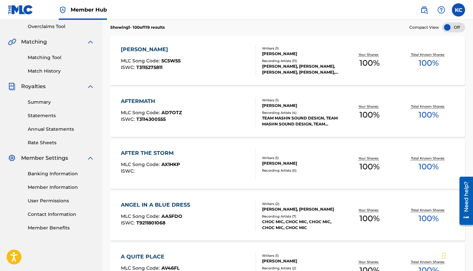
scroll to position [3179, 0]
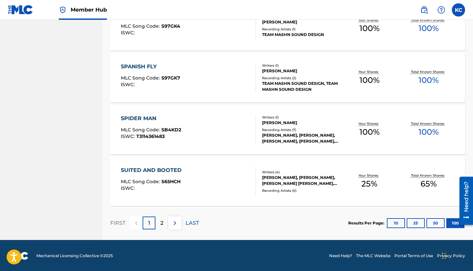
scroll to position [5144, 0]
